Goal: Task Accomplishment & Management: Use online tool/utility

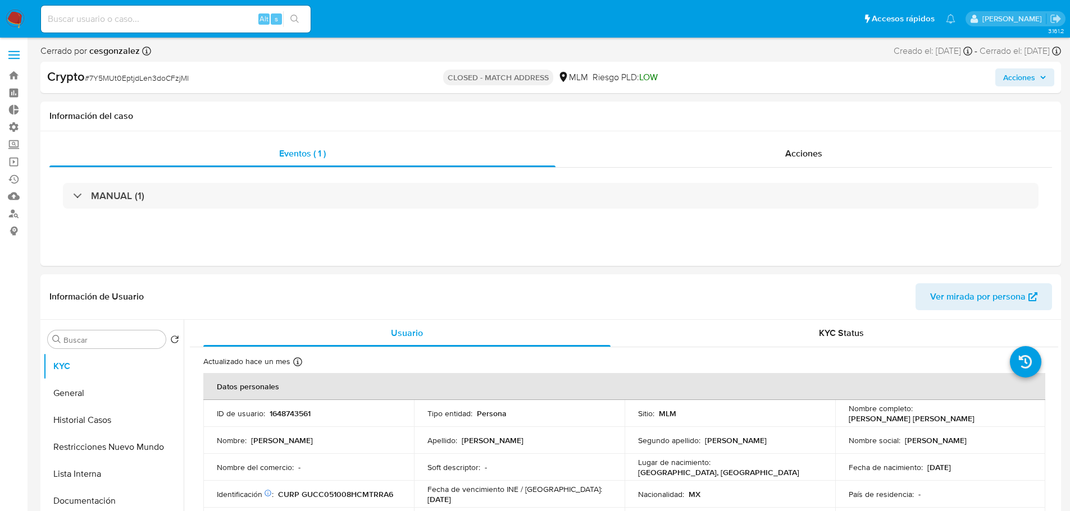
select select "10"
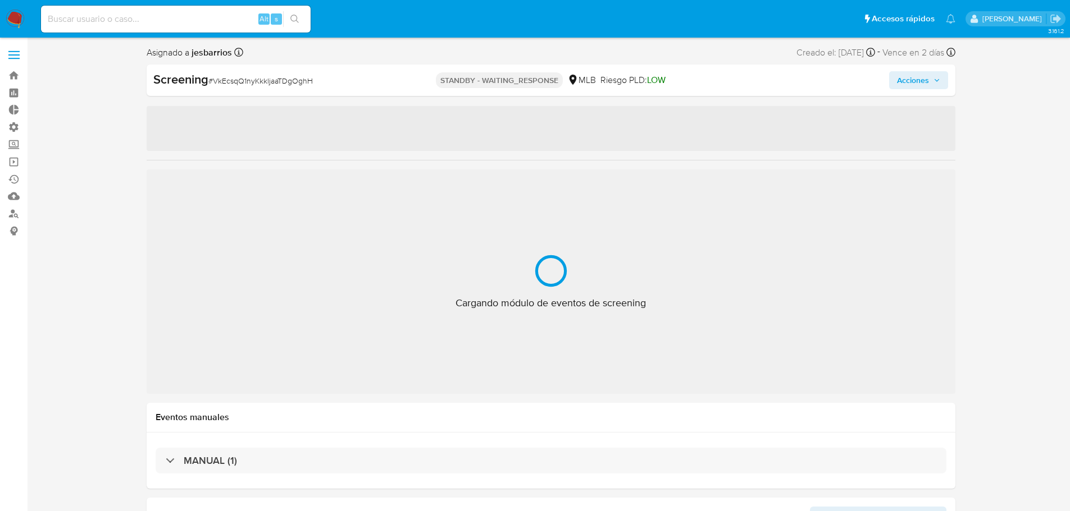
select select "10"
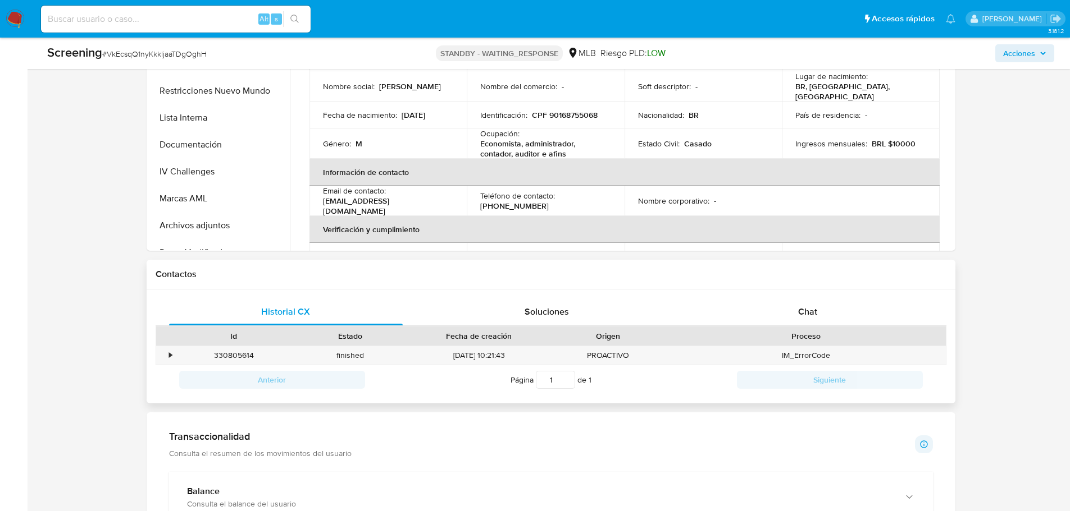
scroll to position [449, 0]
click at [809, 308] on span "Chat" at bounding box center [807, 314] width 19 height 13
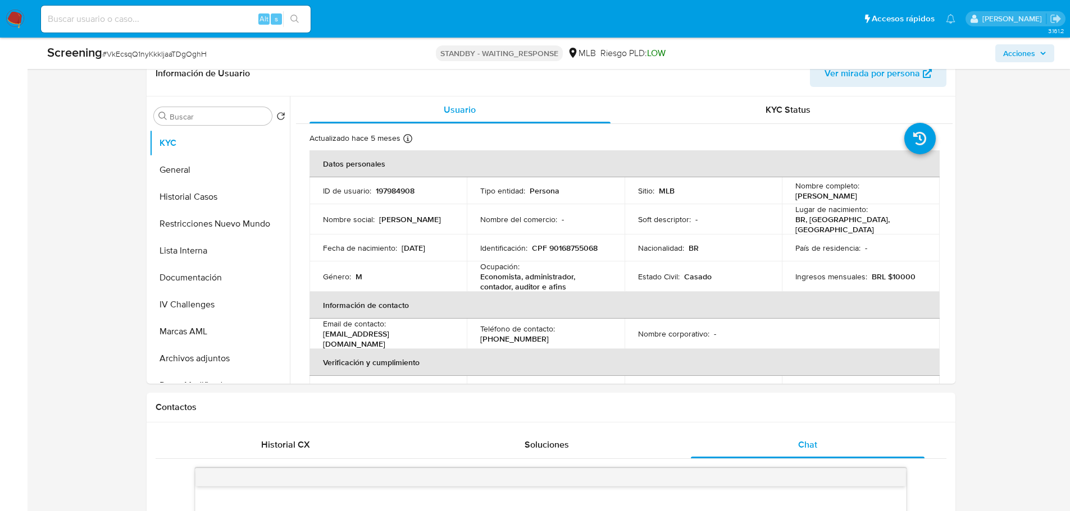
scroll to position [0, 0]
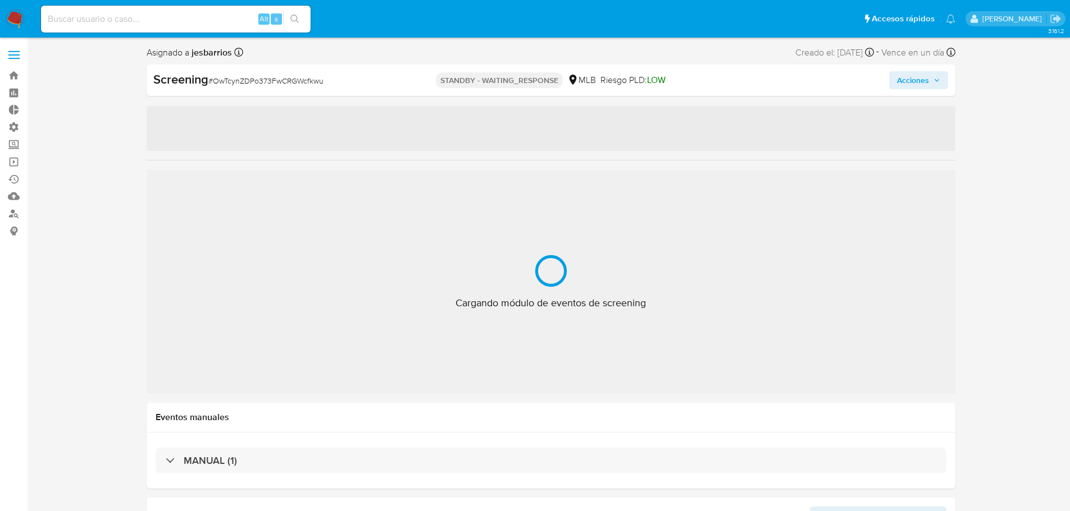
select select "10"
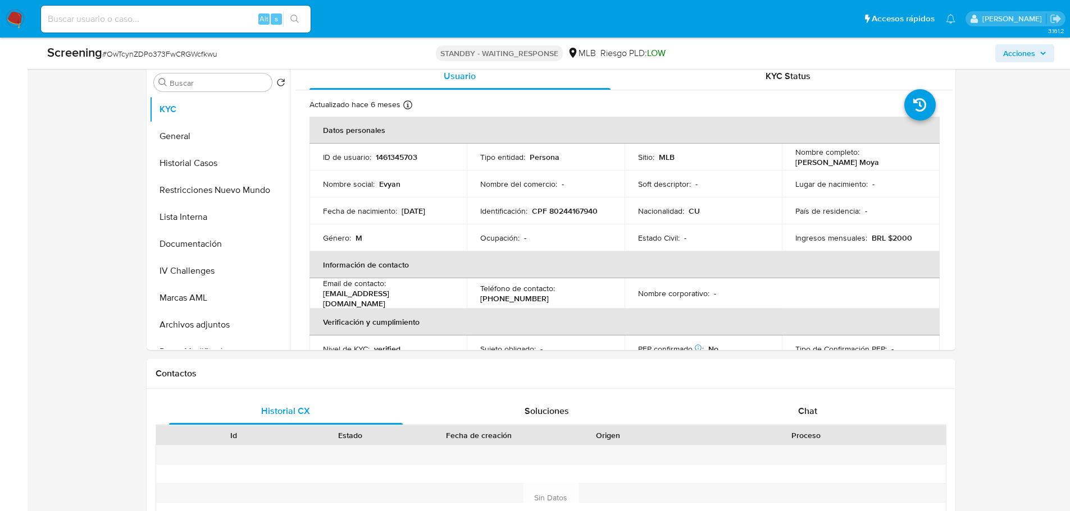
scroll to position [505, 0]
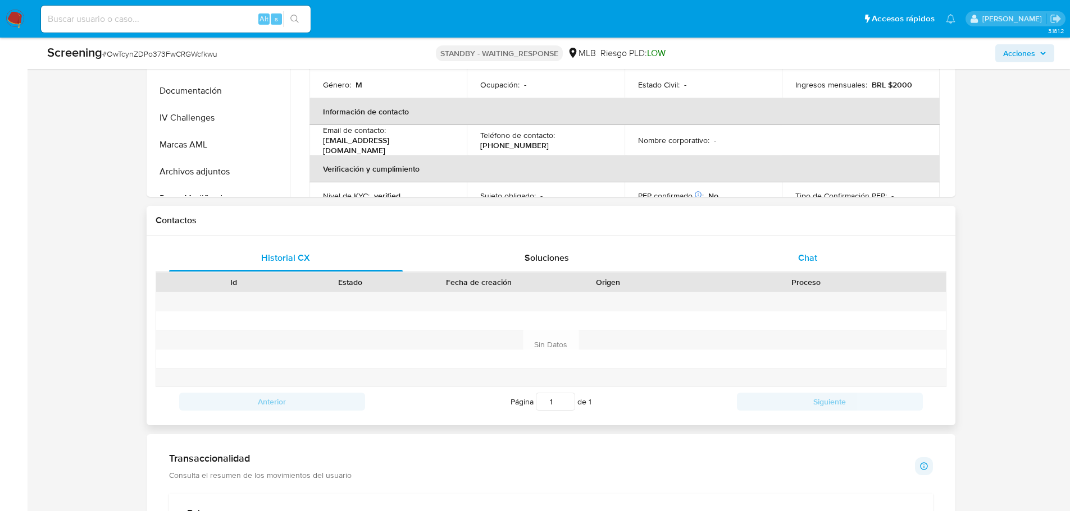
click at [797, 257] on div "Chat" at bounding box center [808, 258] width 234 height 27
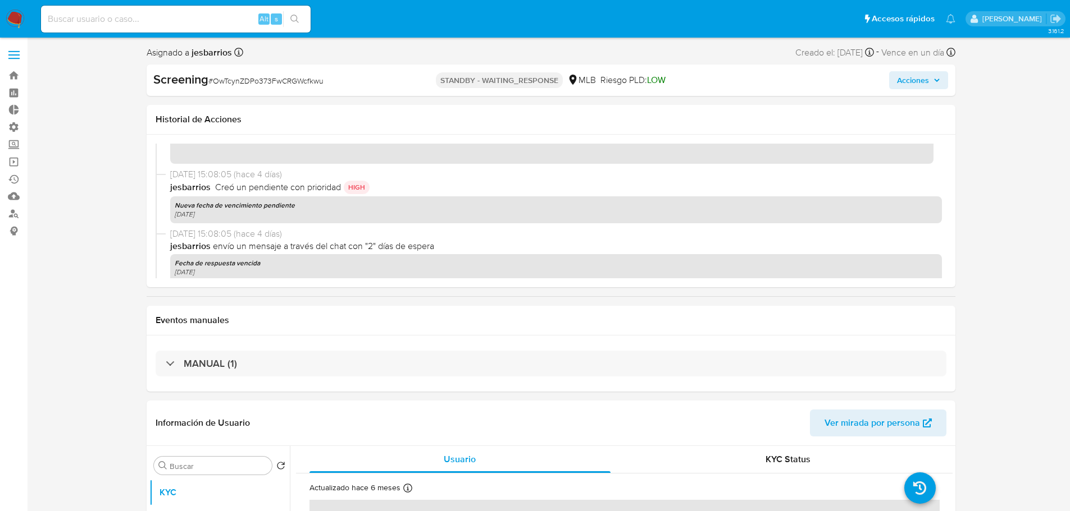
scroll to position [0, 0]
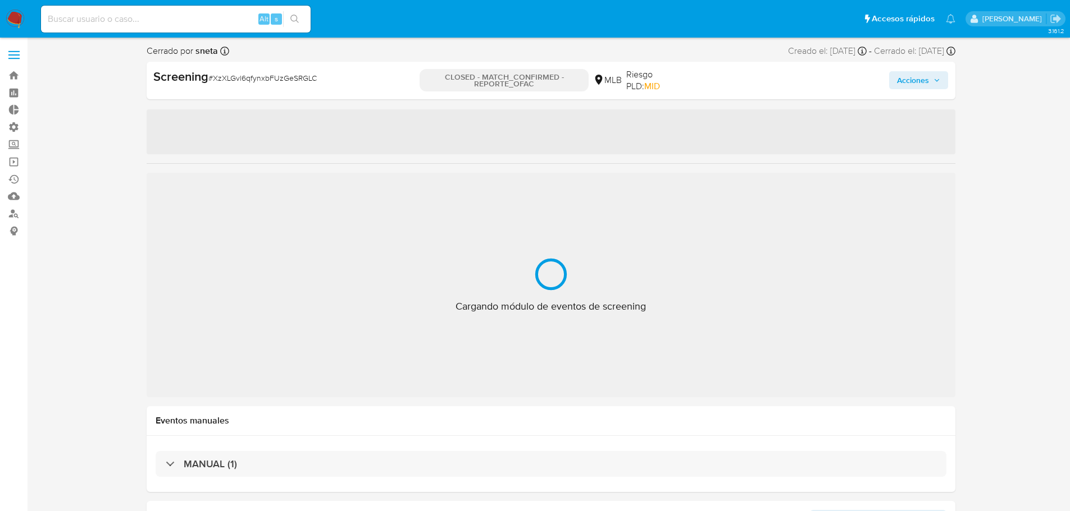
select select "10"
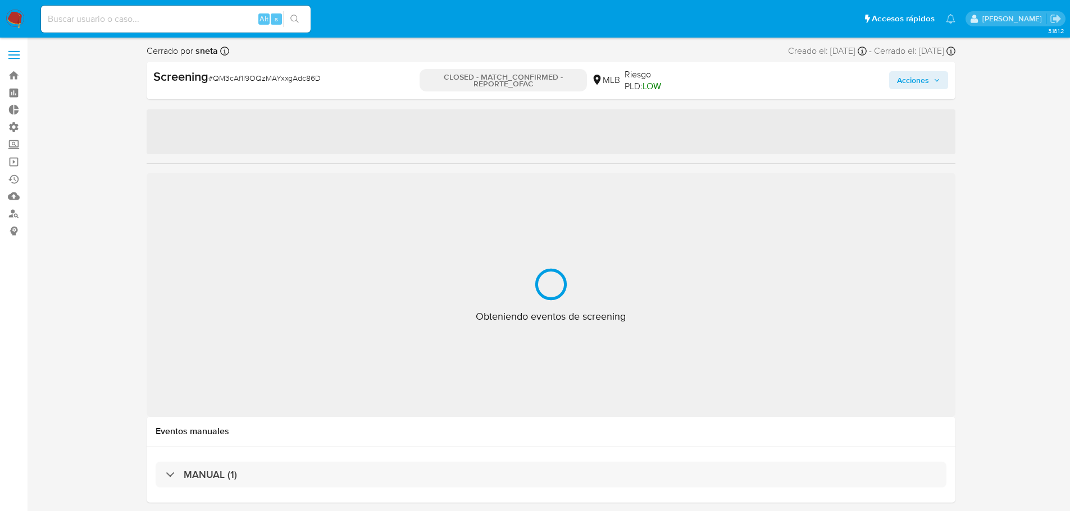
select select "10"
